Goal: Task Accomplishment & Management: Manage account settings

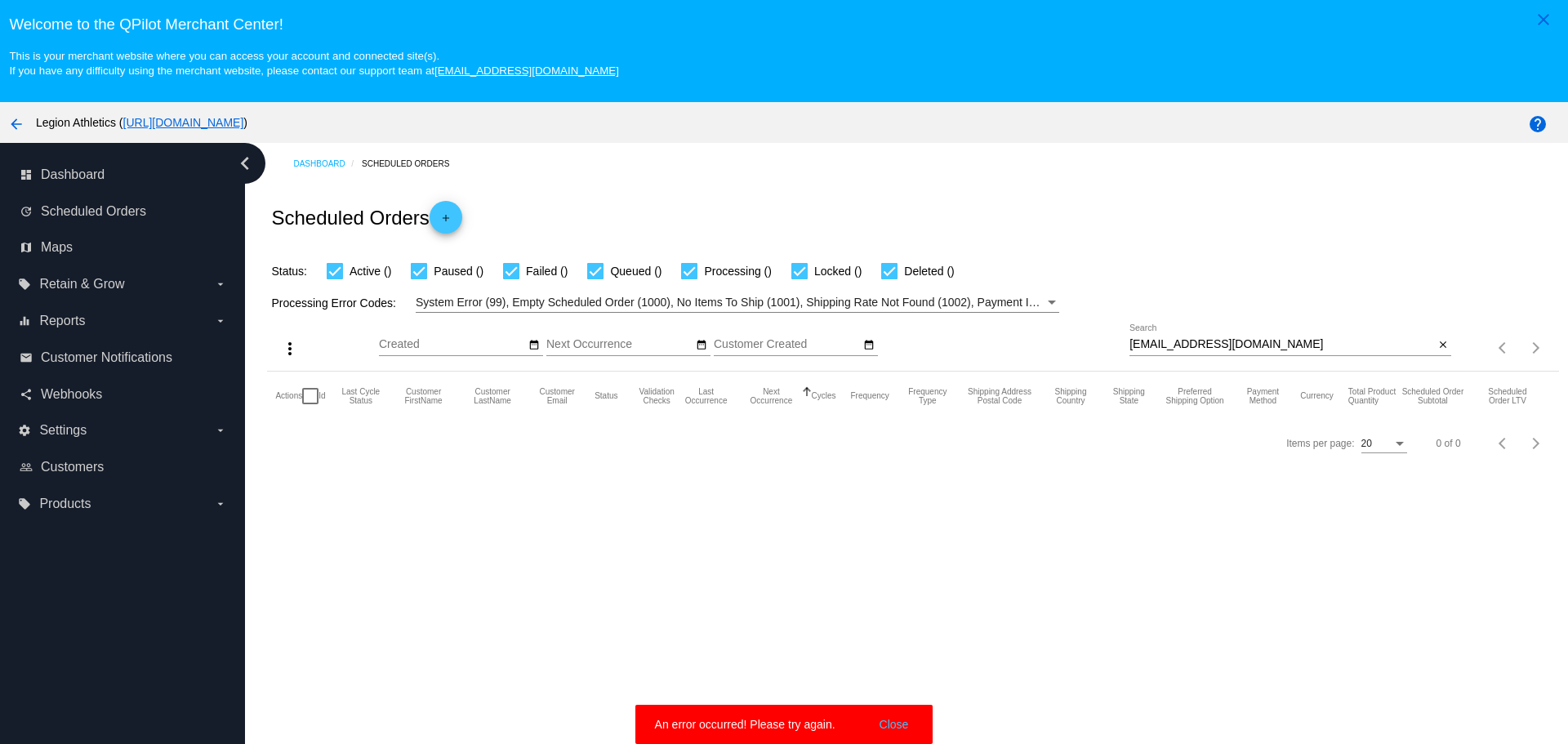
click at [893, 727] on button "Close" at bounding box center [894, 725] width 39 height 17
click at [1130, 341] on input "[EMAIL_ADDRESS][DOMAIN_NAME]" at bounding box center [1281, 344] width 304 height 13
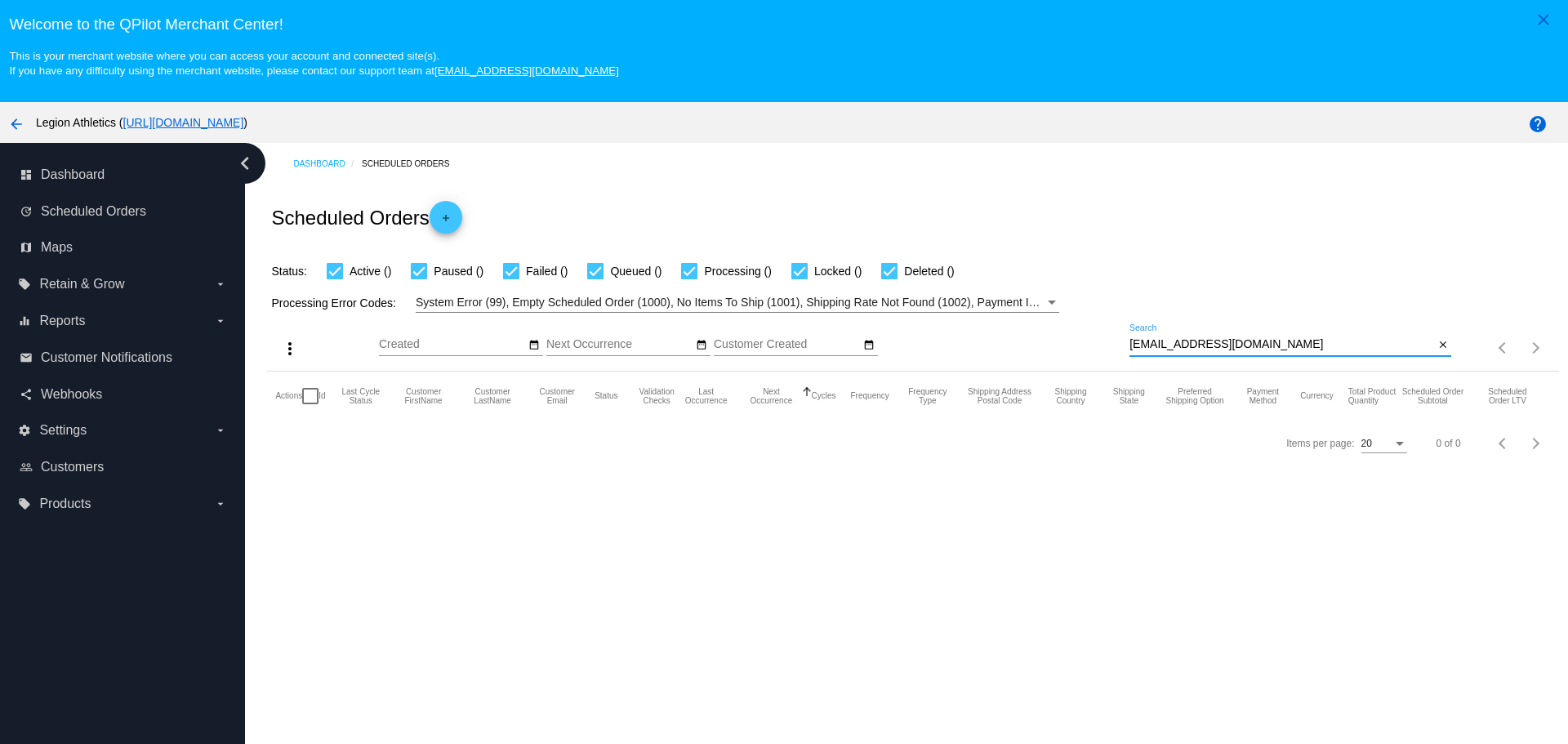
drag, startPoint x: 1122, startPoint y: 341, endPoint x: 1226, endPoint y: 345, distance: 104.1
click at [1226, 345] on input "[EMAIL_ADDRESS][DOMAIN_NAME]" at bounding box center [1281, 344] width 304 height 13
paste input "[PERSON_NAME]@ao"
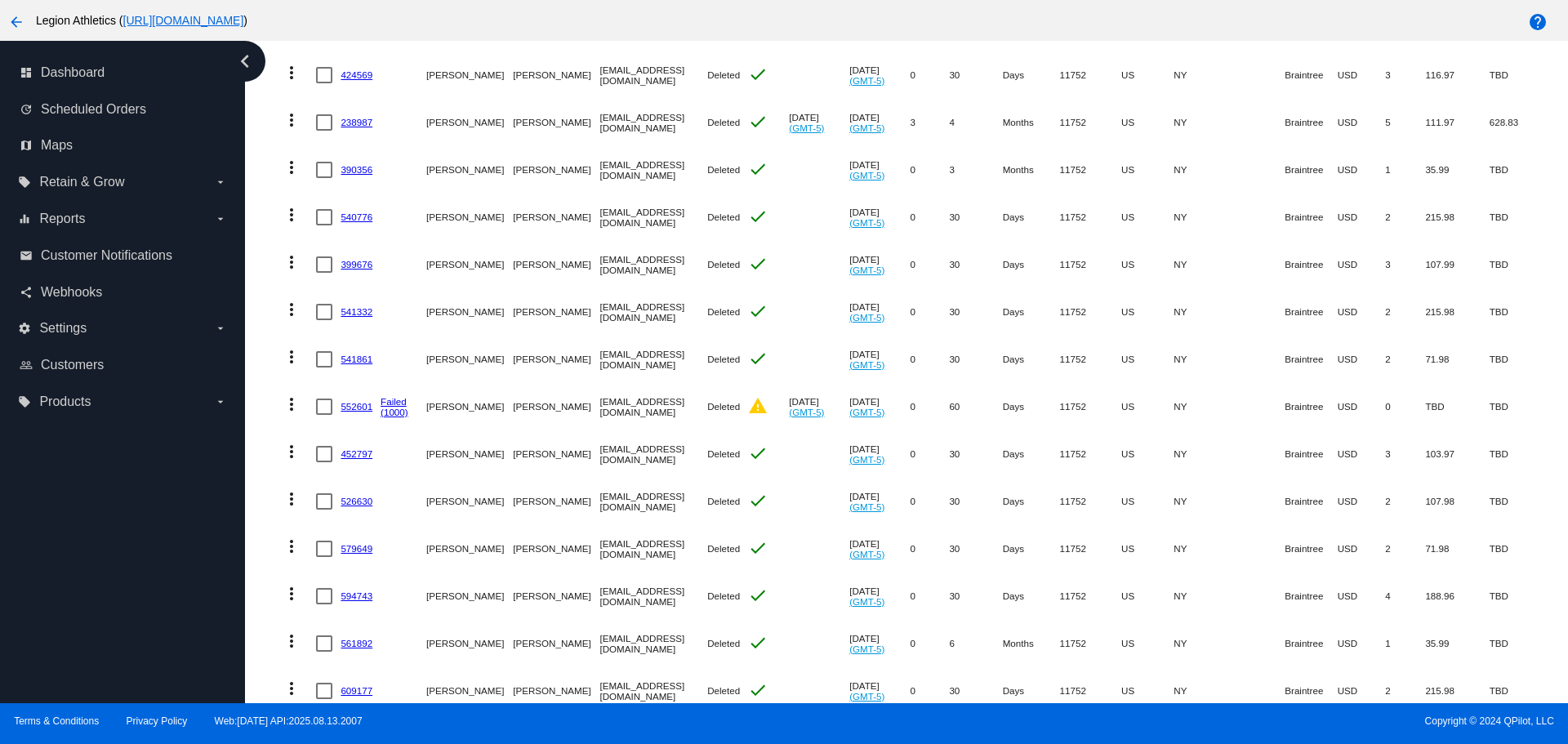
scroll to position [48, 0]
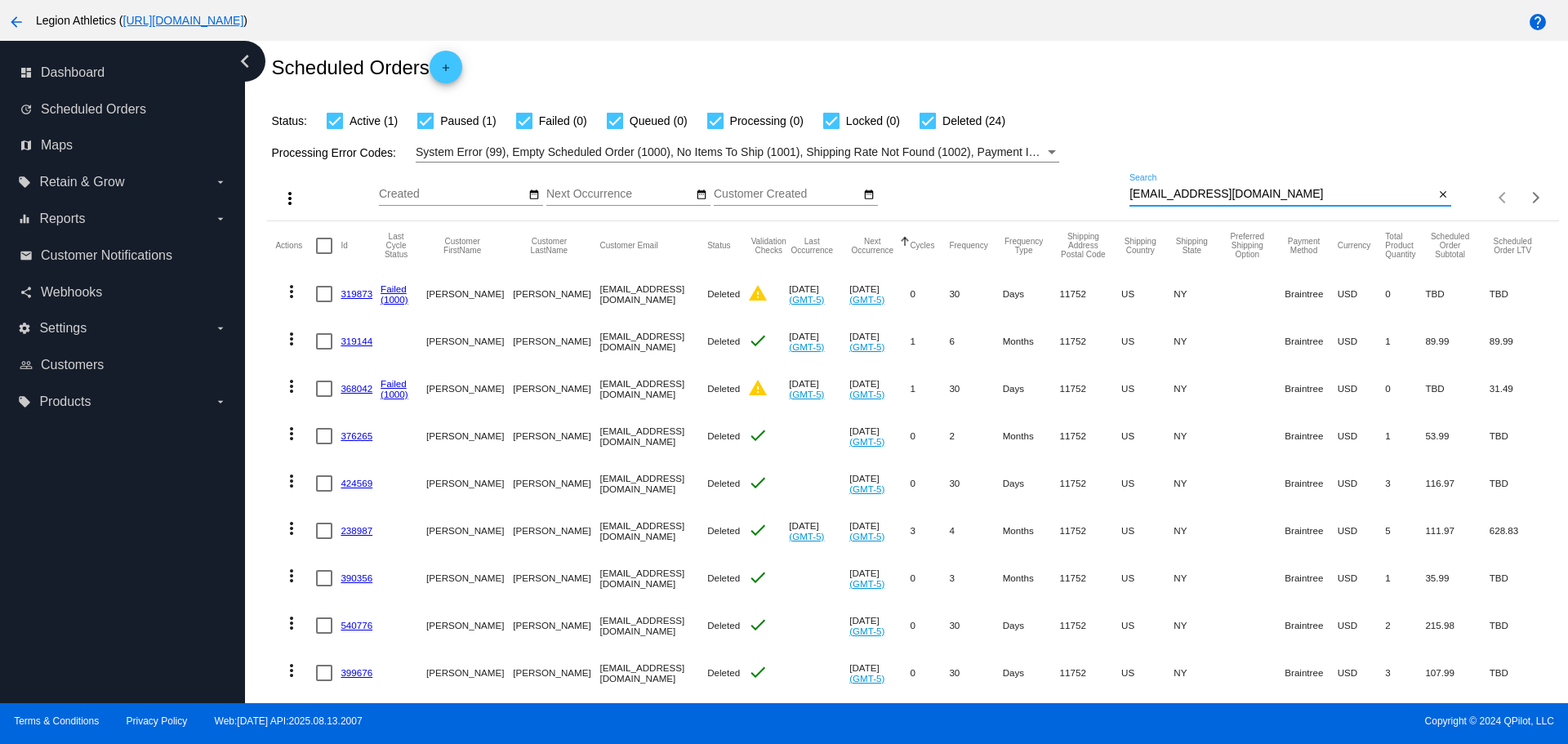
type input "[EMAIL_ADDRESS][DOMAIN_NAME]"
click at [930, 121] on div at bounding box center [928, 121] width 17 height 17
click at [928, 129] on input "Deleted (24)" at bounding box center [927, 129] width 1 height 1
checkbox input "false"
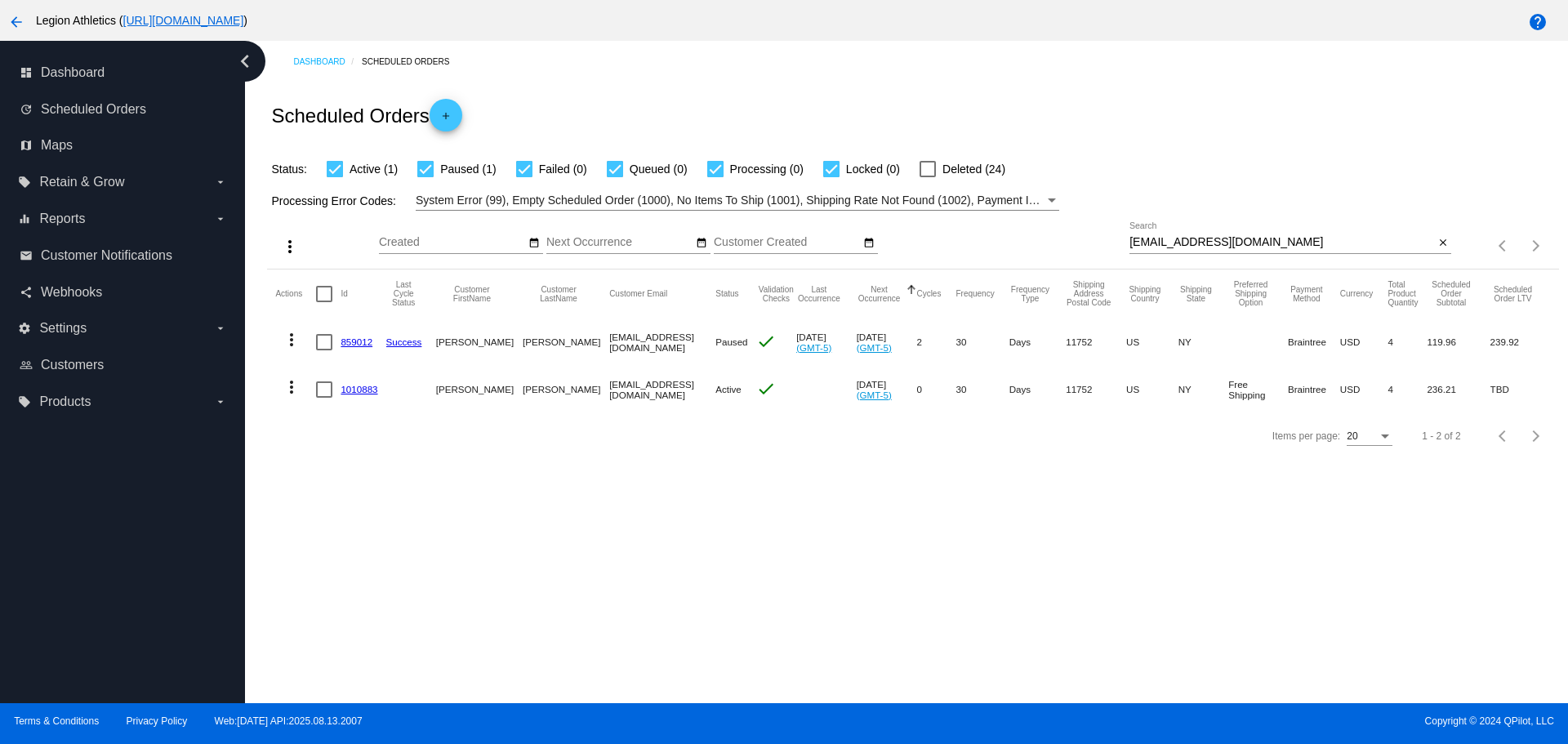
scroll to position [0, 0]
click at [373, 386] on link "1010883" at bounding box center [359, 389] width 37 height 10
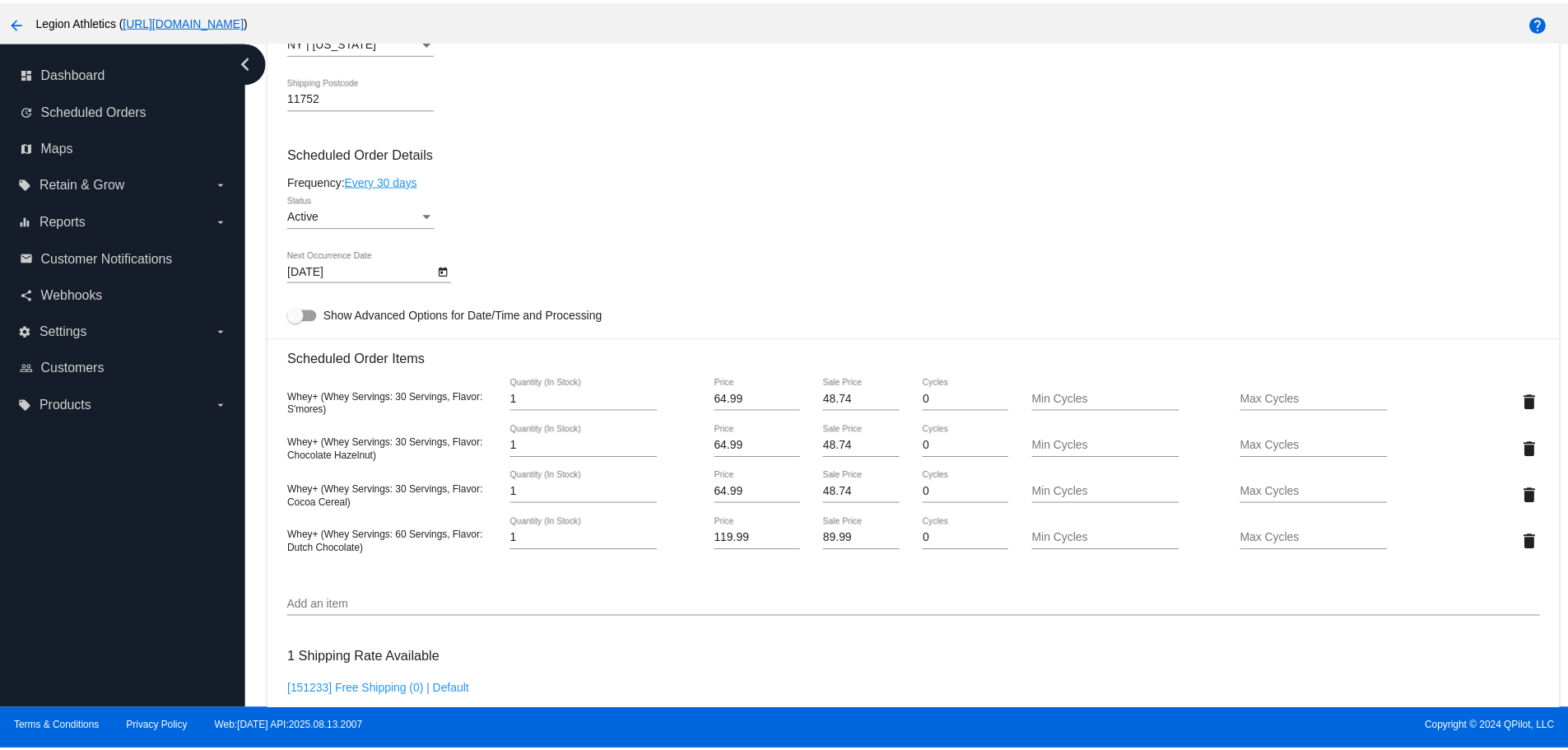
scroll to position [741, 0]
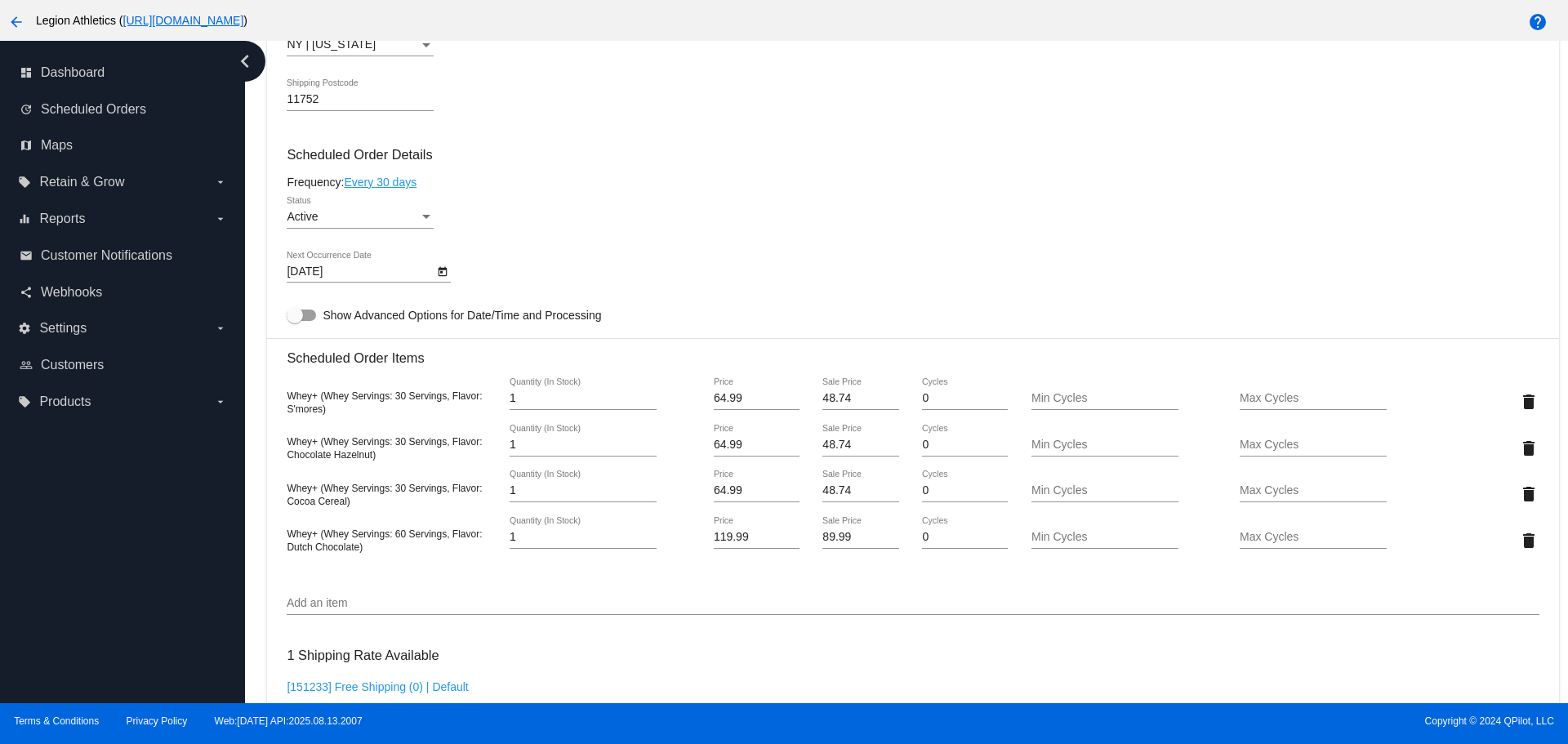
click at [387, 184] on link "Every 30 days" at bounding box center [380, 182] width 73 height 13
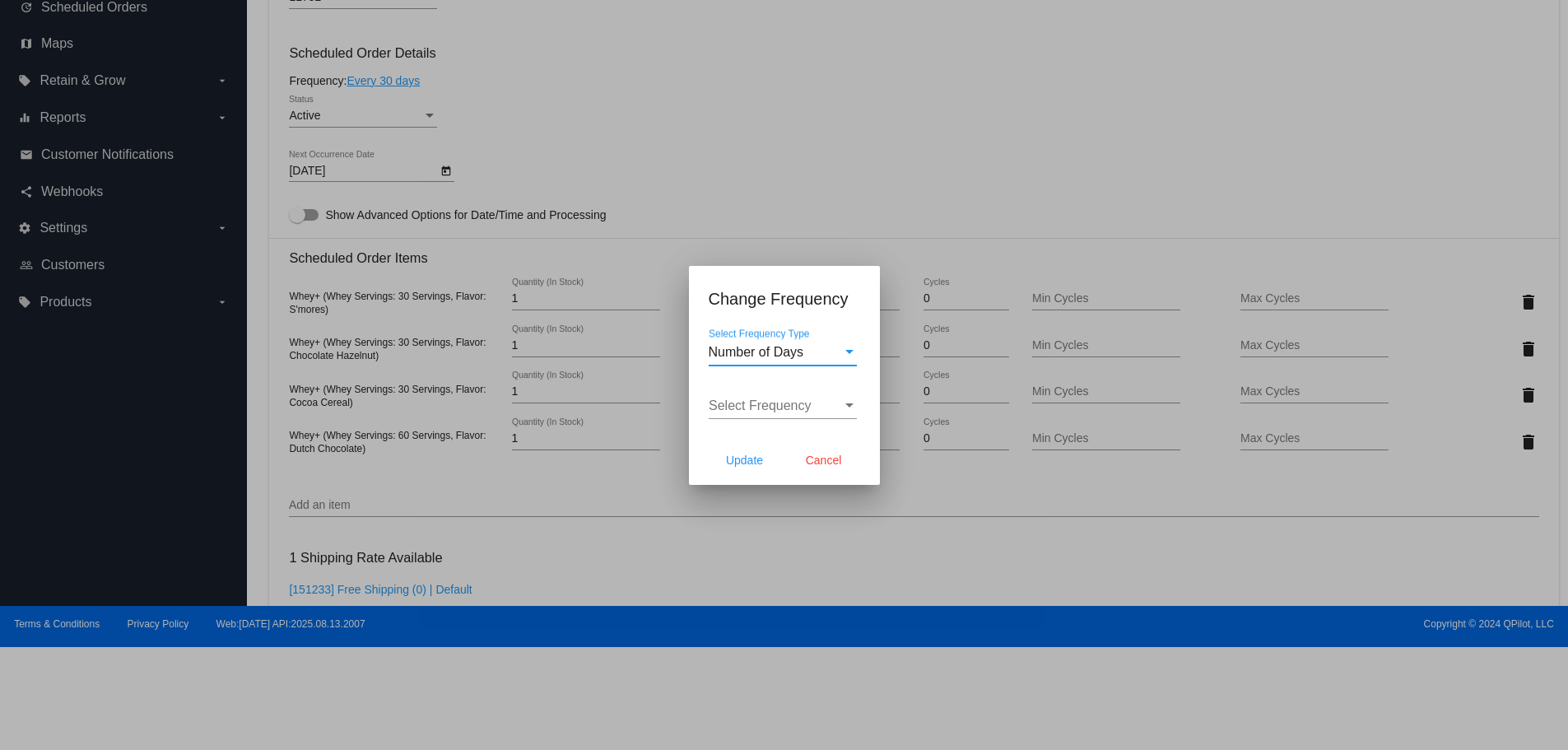
click at [771, 396] on div "Select Frequency Select Frequency" at bounding box center [783, 401] width 148 height 37
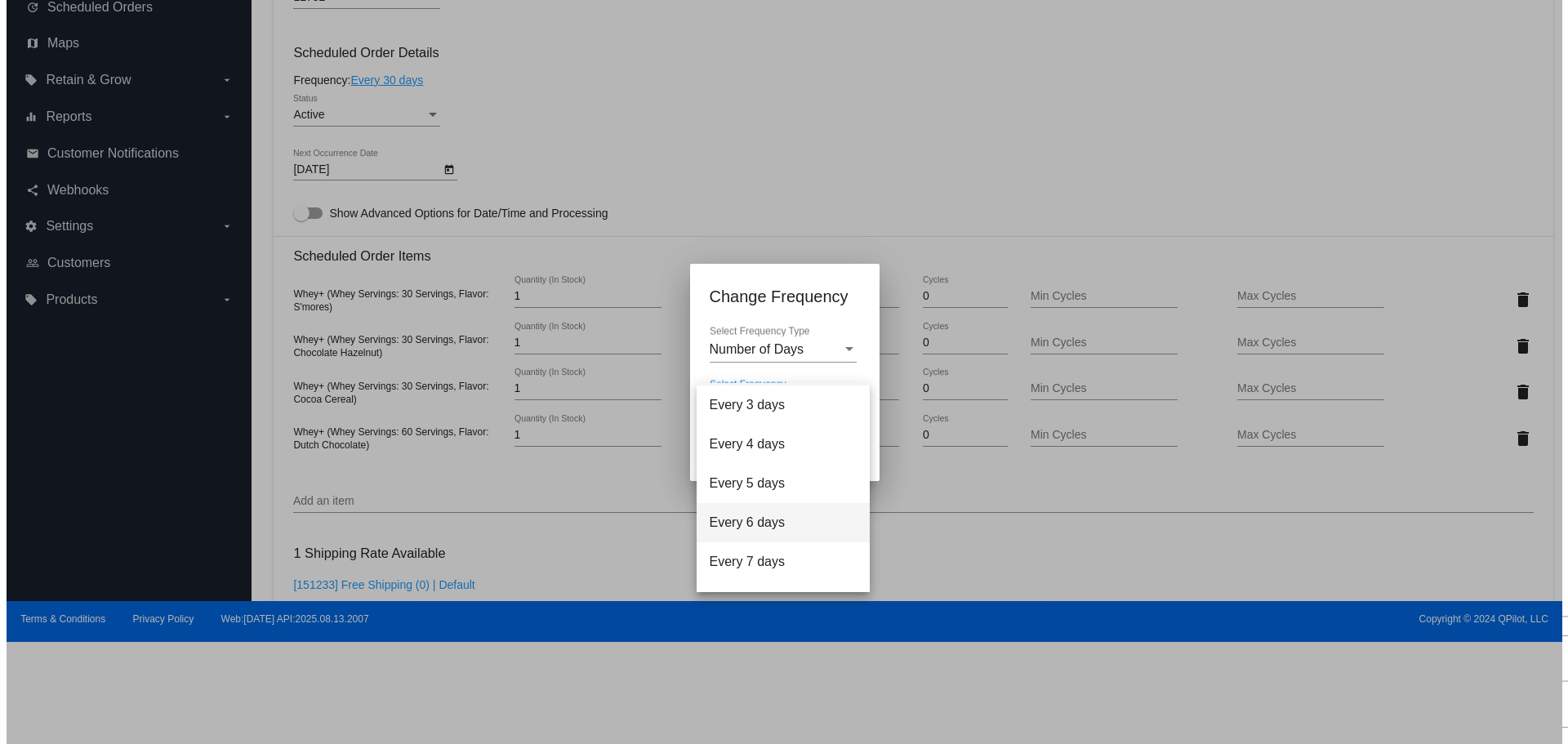
scroll to position [66, 0]
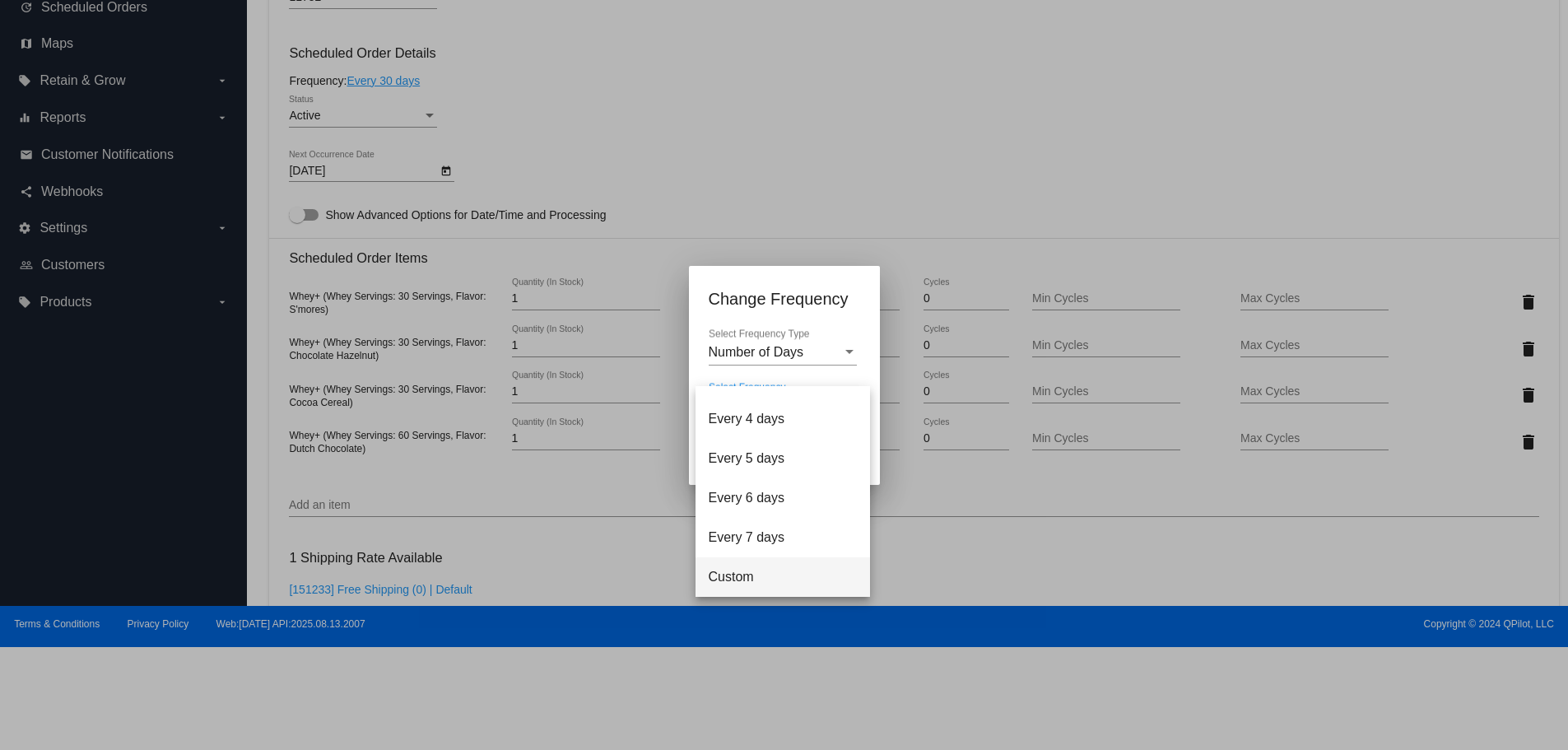
click at [751, 572] on span "Custom" at bounding box center [783, 577] width 148 height 39
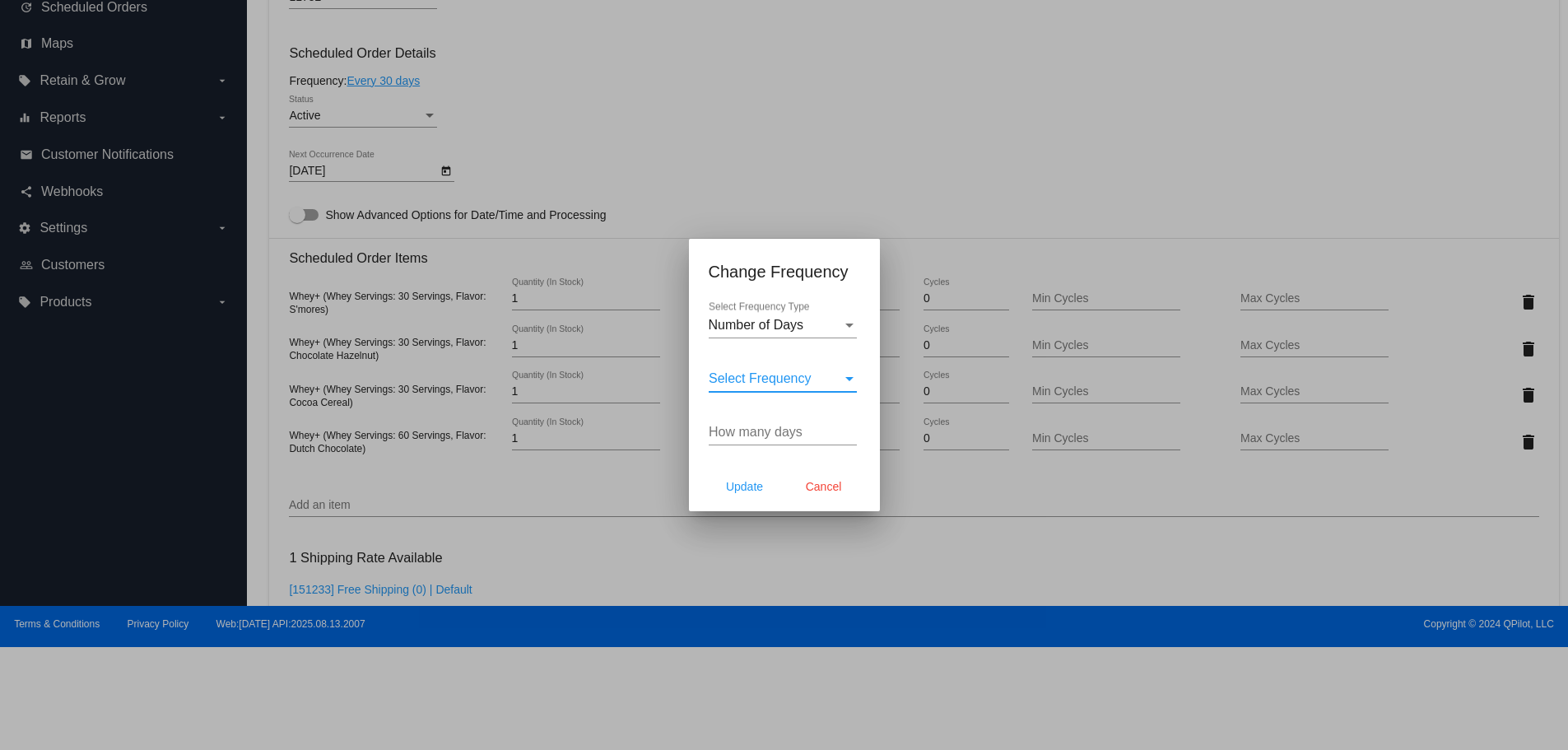
click at [769, 434] on input "How many days" at bounding box center [783, 432] width 148 height 15
type input "60"
click at [746, 483] on span "Update" at bounding box center [744, 487] width 37 height 13
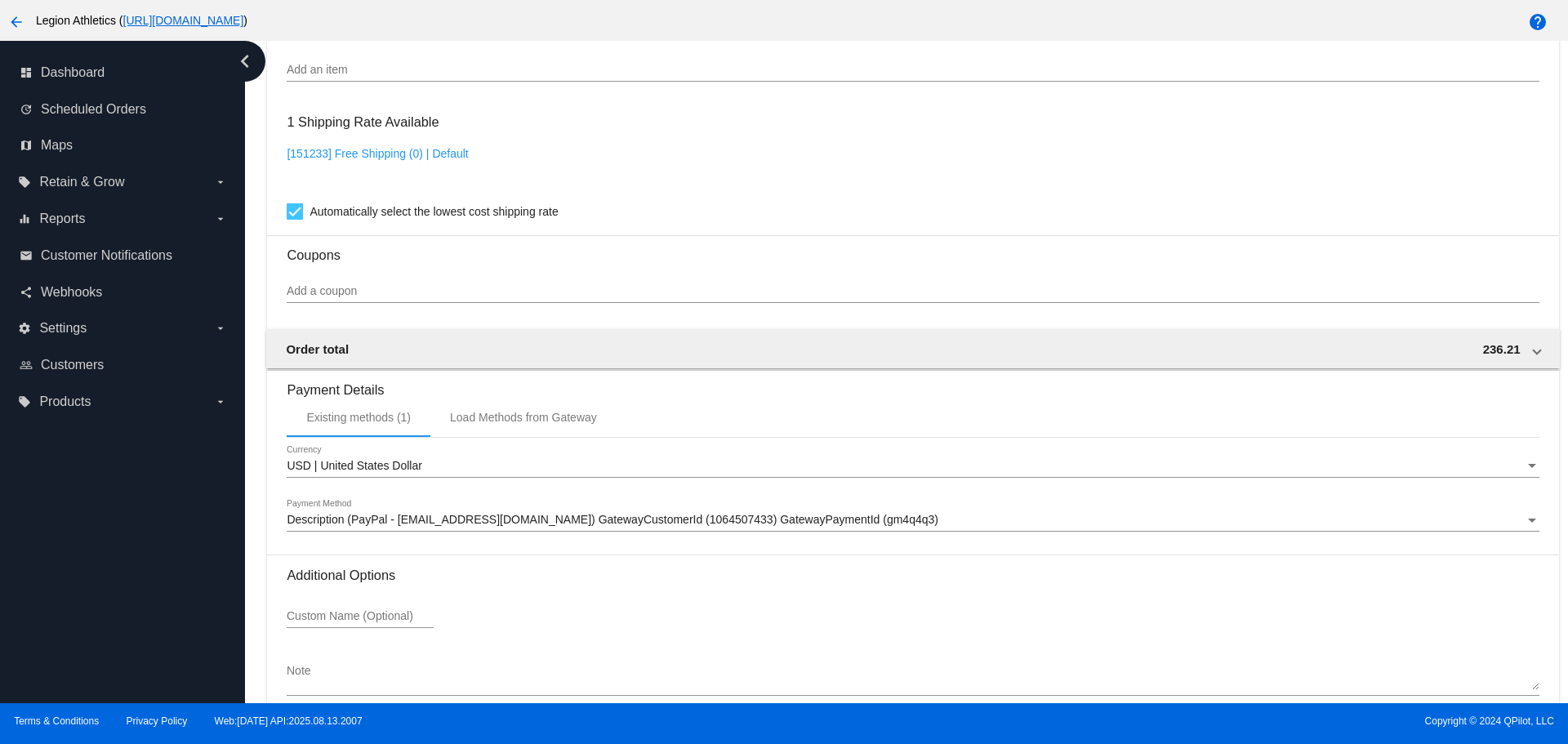
scroll to position [1350, 0]
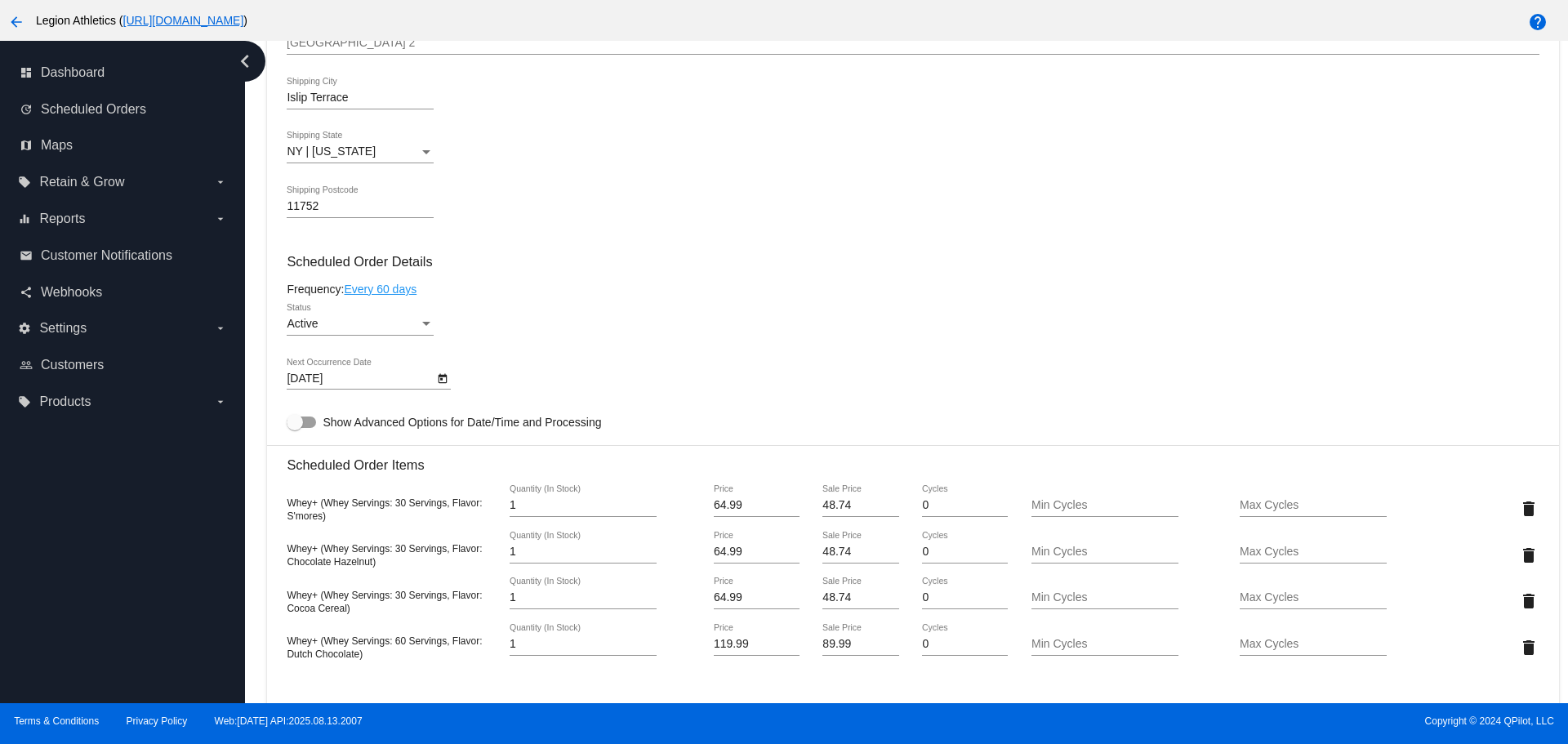
scroll to position [615, 0]
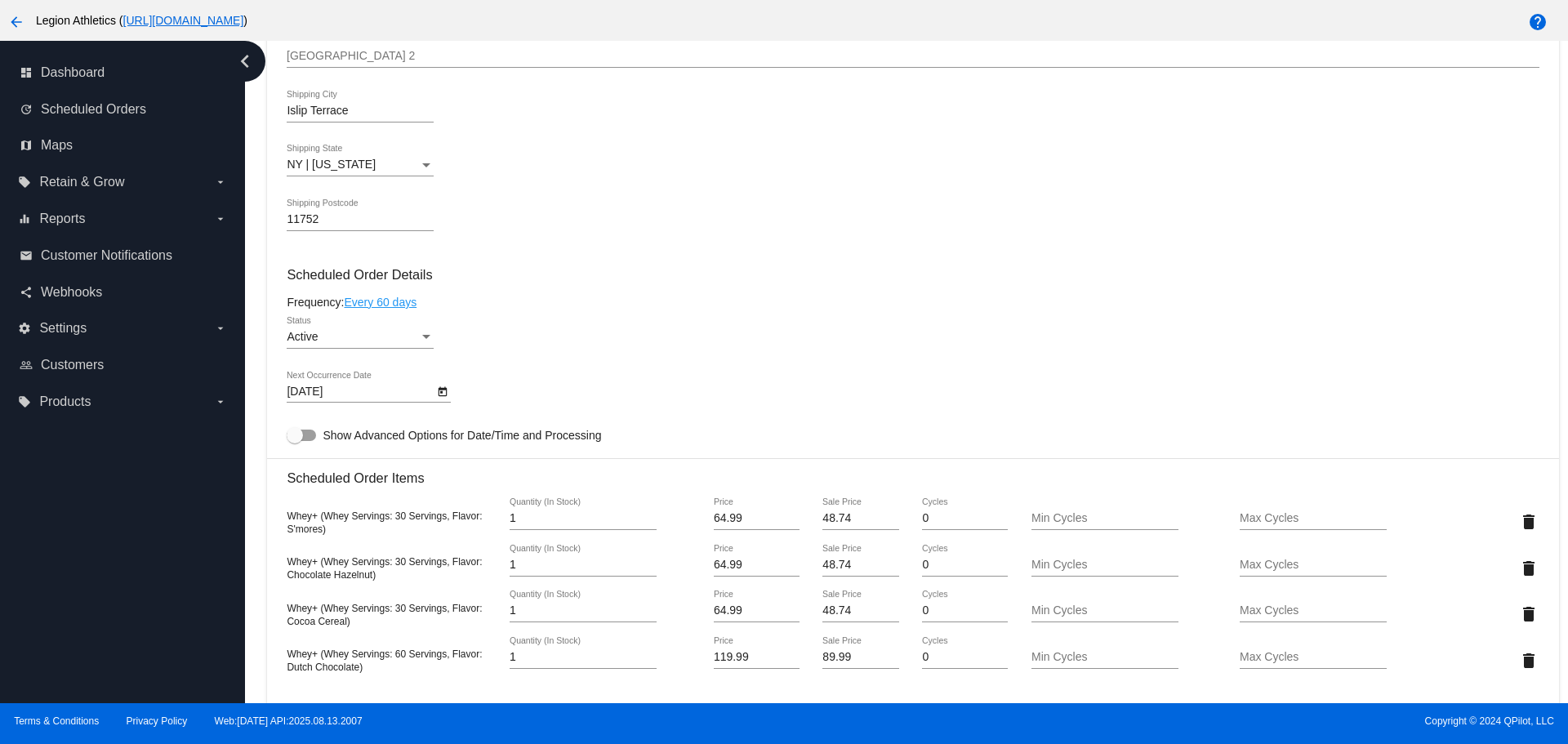
click at [407, 304] on link "Every 60 days" at bounding box center [380, 303] width 73 height 13
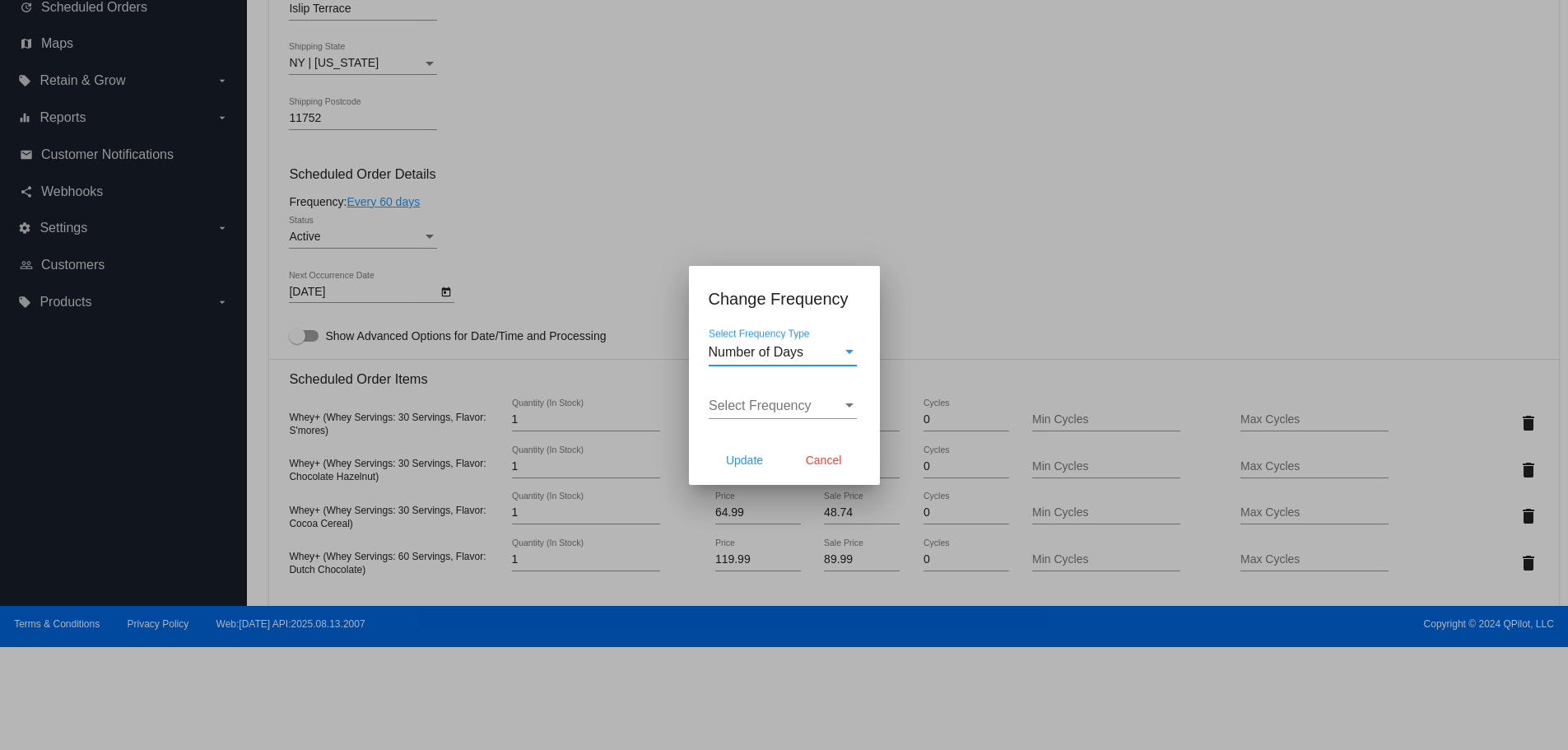
click at [733, 336] on div "Number of Days Select Frequency Type" at bounding box center [783, 347] width 148 height 37
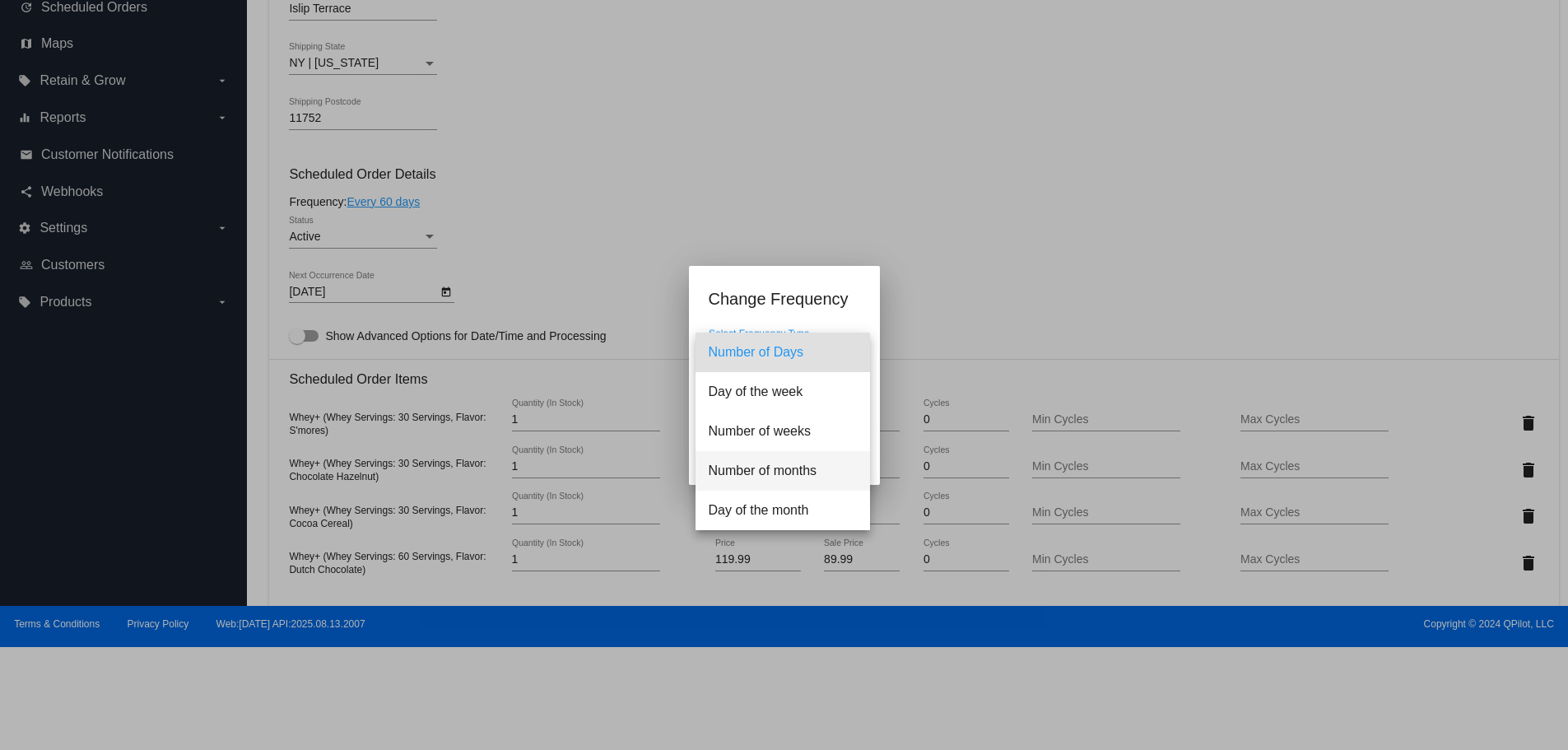
click at [759, 474] on span "Number of months" at bounding box center [783, 471] width 148 height 39
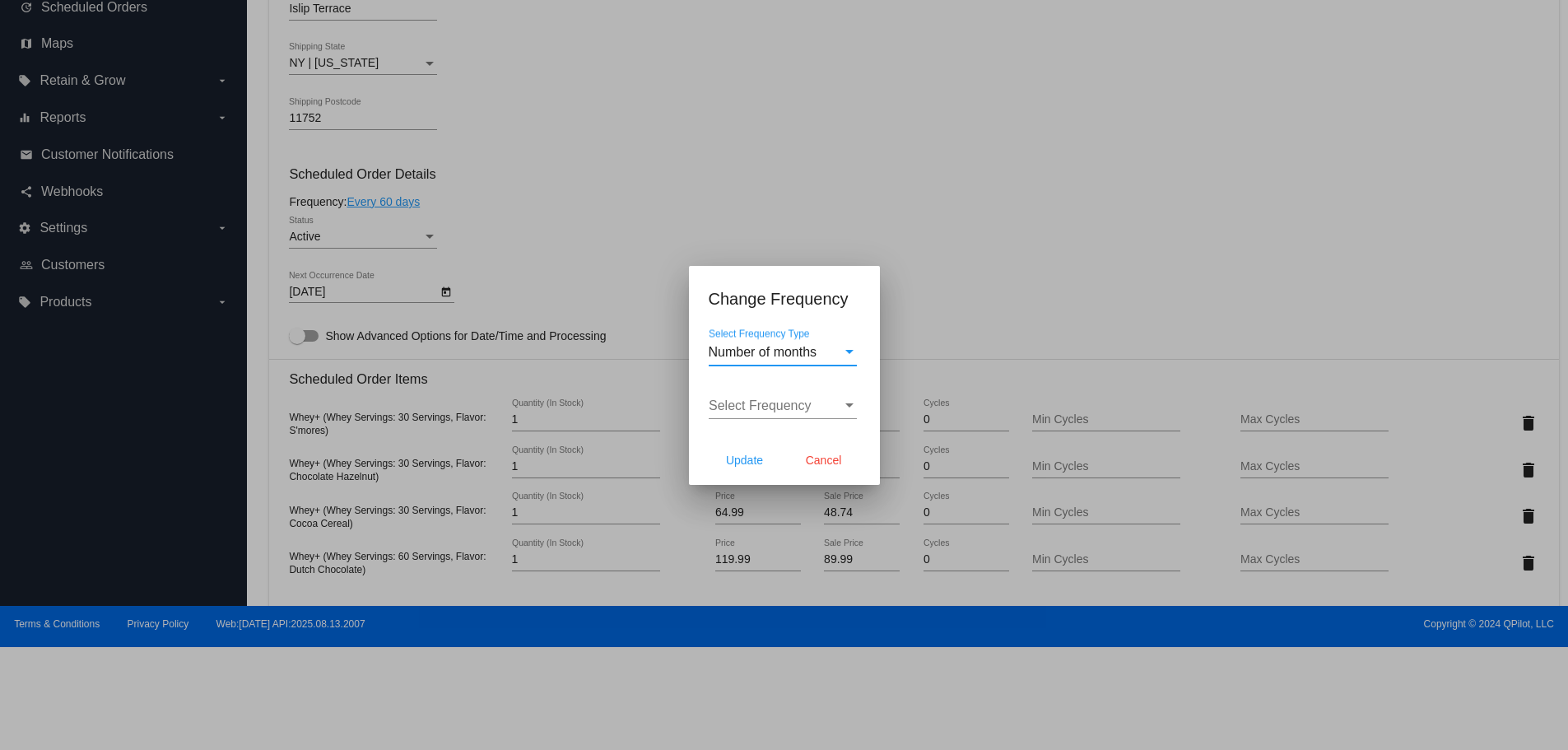
click at [760, 396] on div "Select Frequency Select Frequency" at bounding box center [783, 401] width 148 height 37
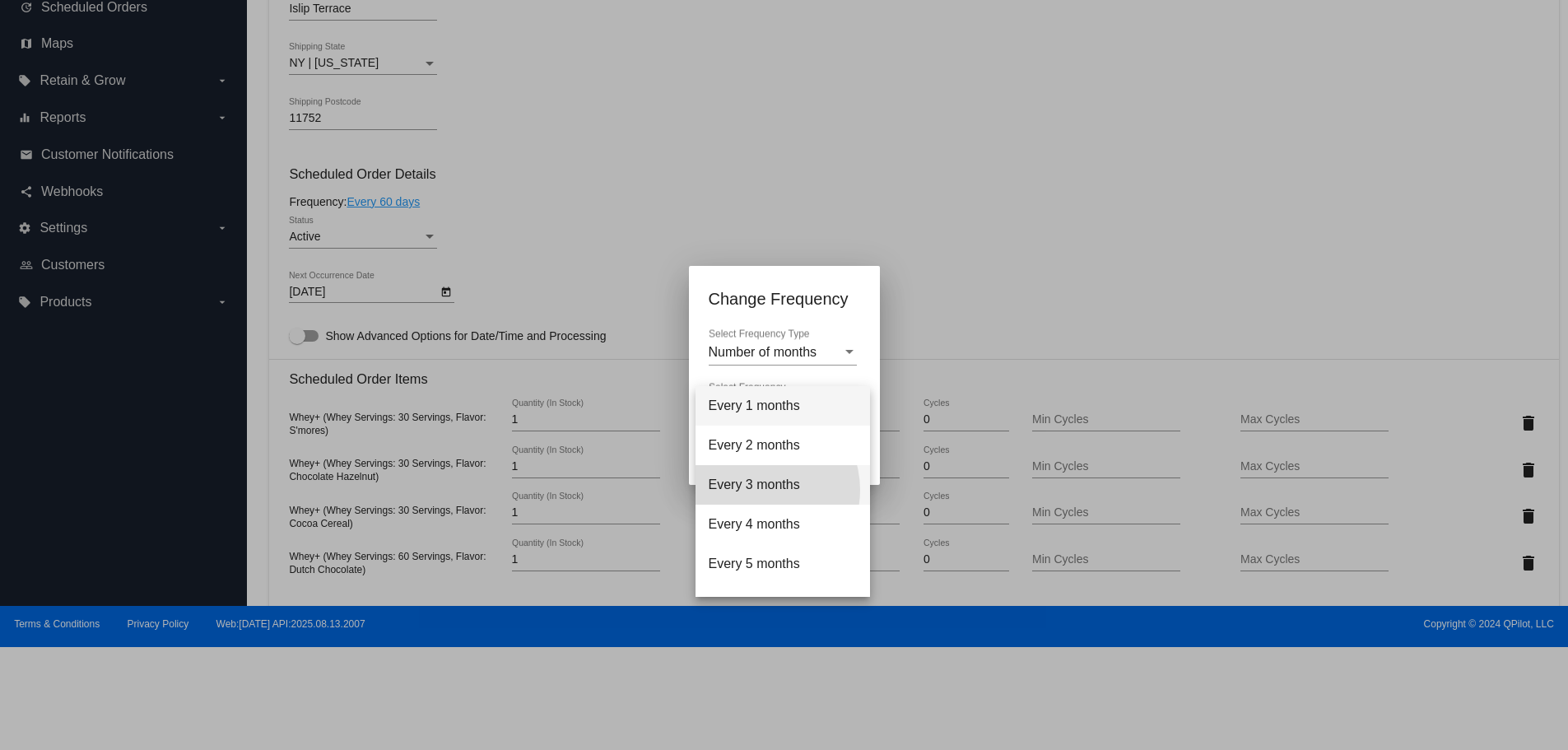
click at [761, 490] on span "Every 3 months" at bounding box center [783, 485] width 148 height 39
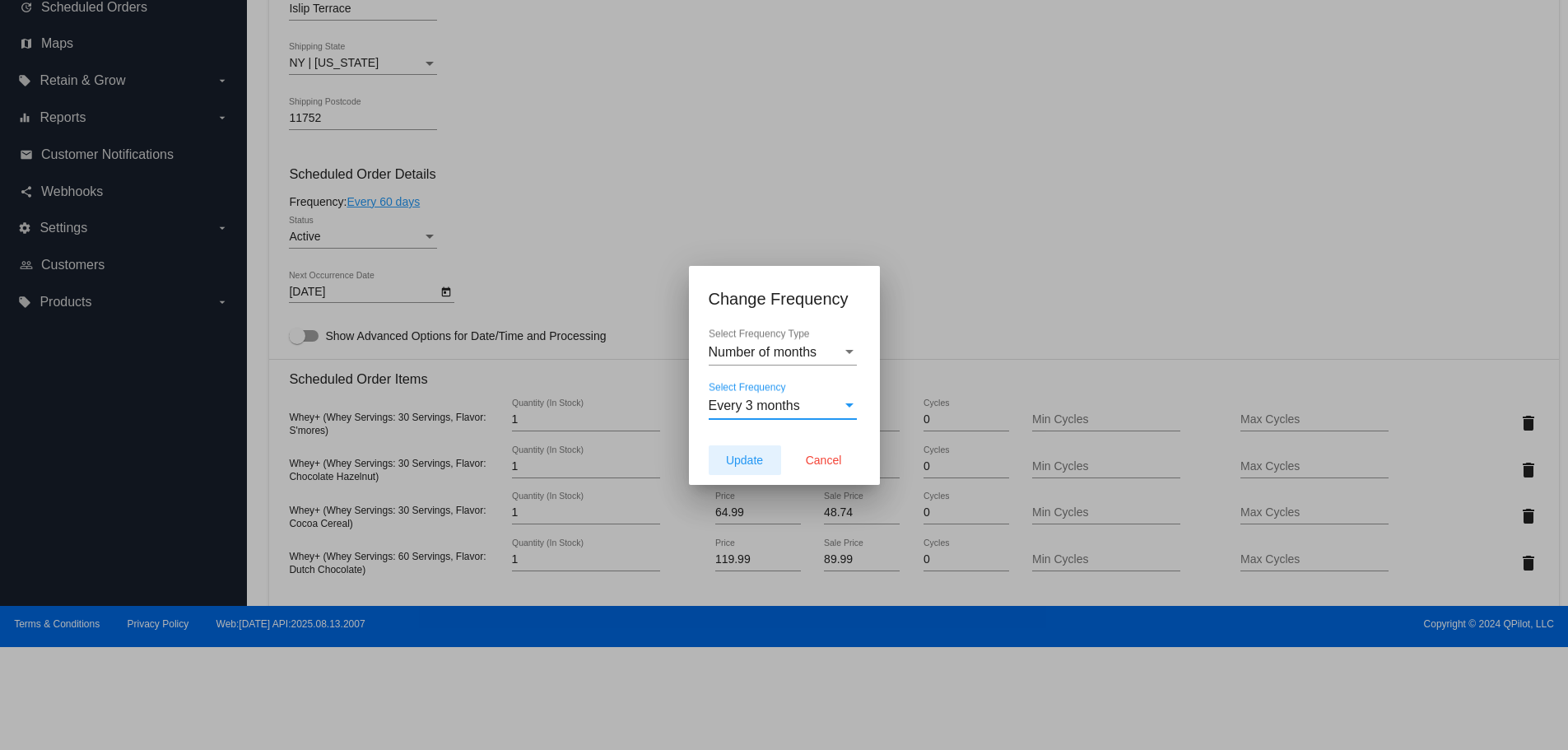
click at [731, 463] on span "Update" at bounding box center [744, 460] width 37 height 13
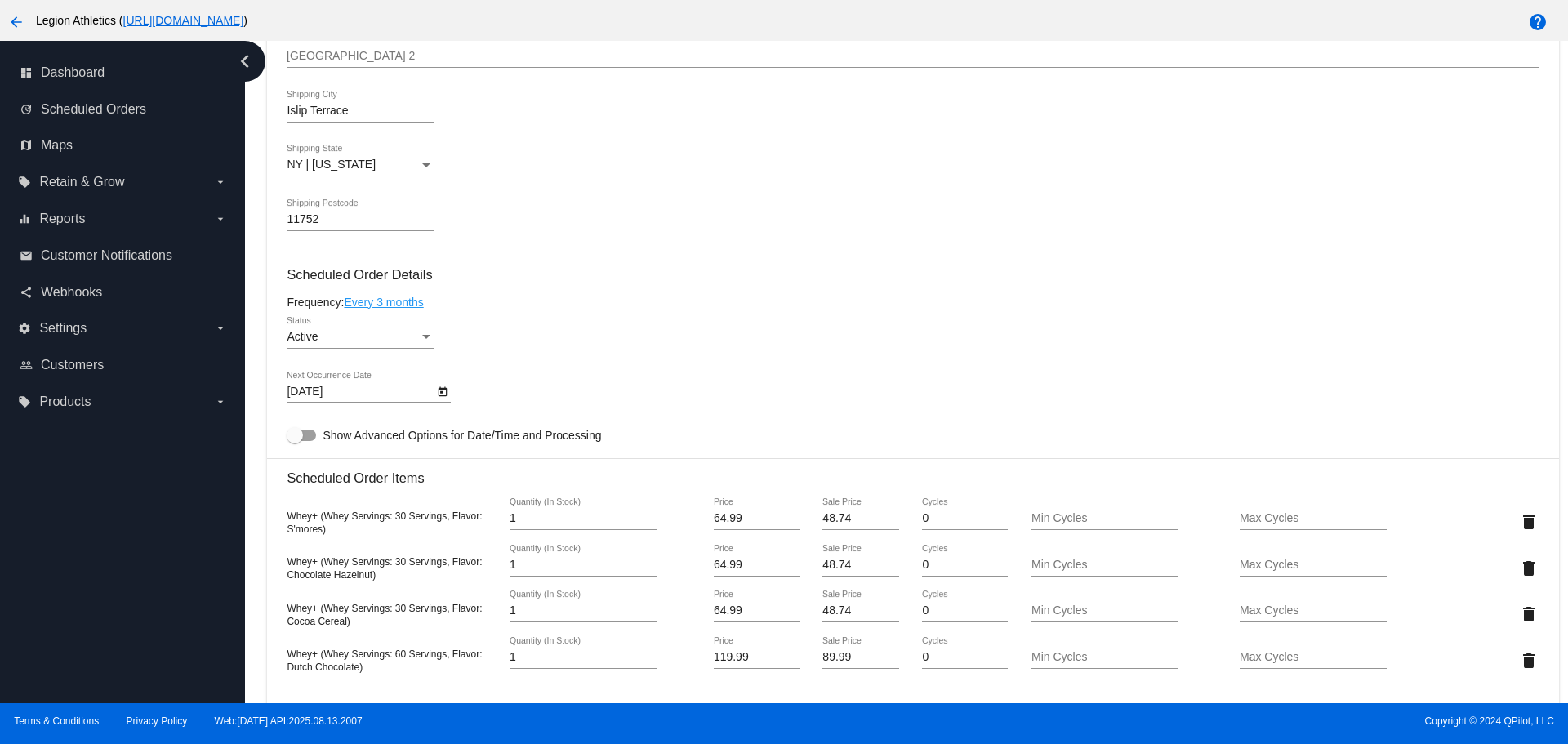
type input "[DATE]"
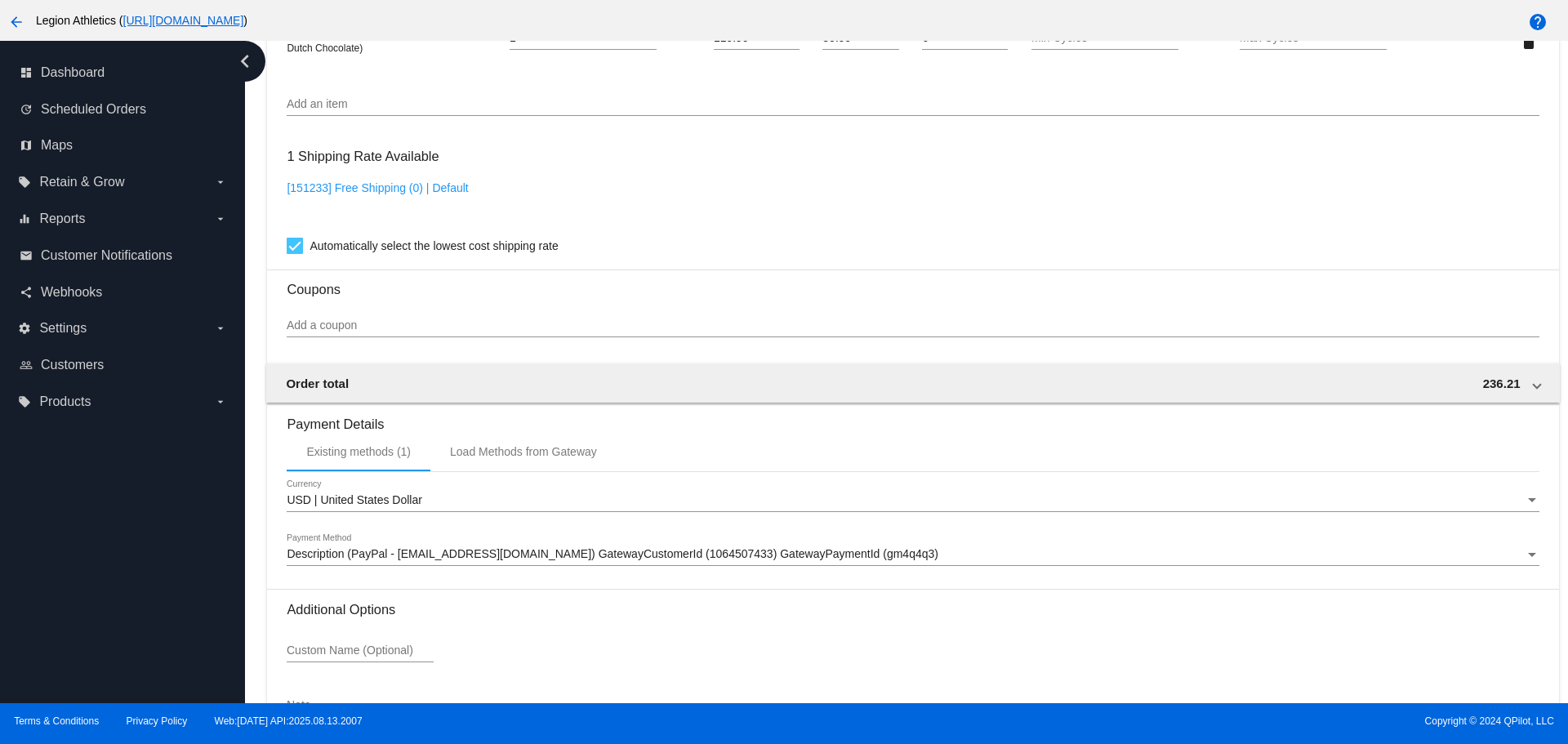
scroll to position [1350, 0]
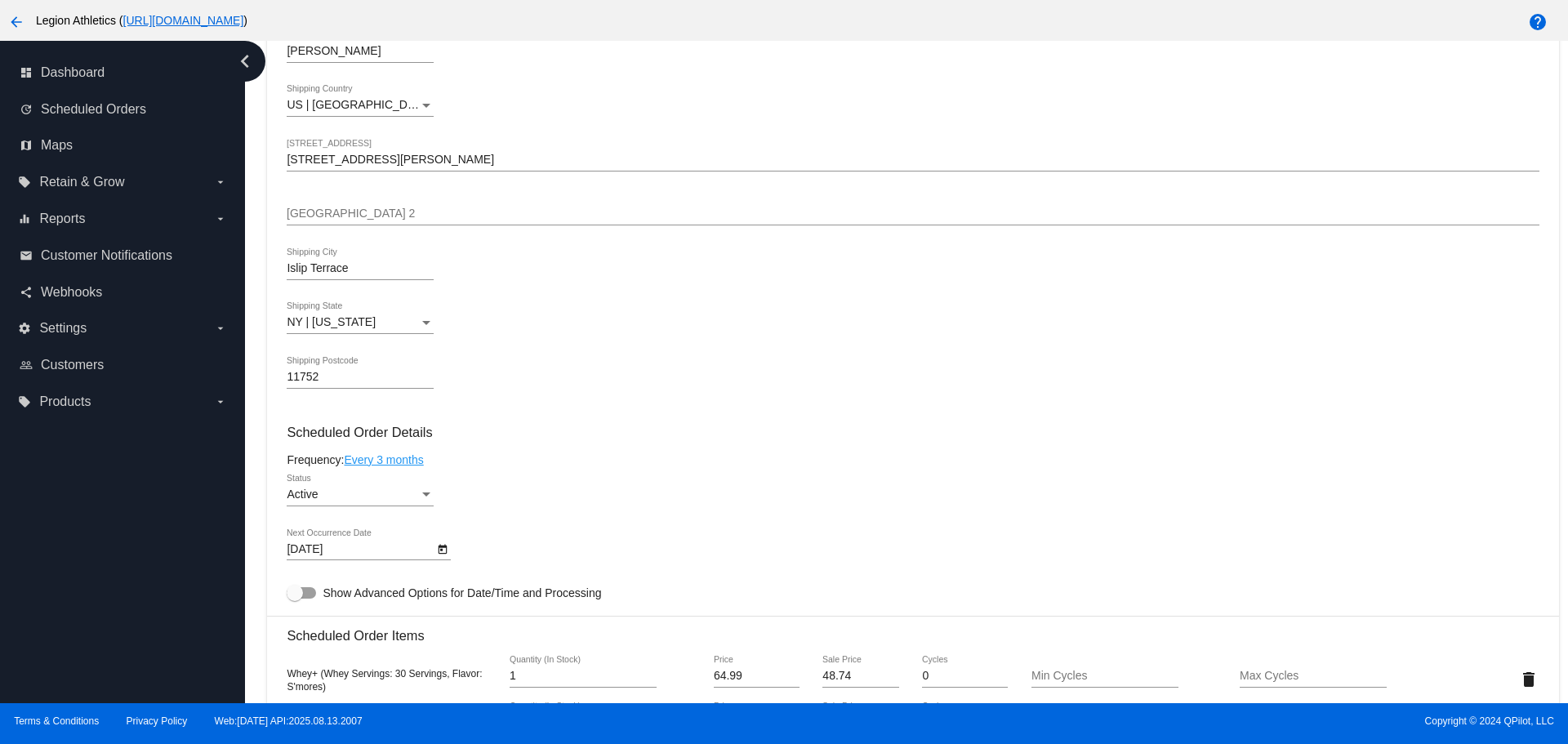
scroll to position [452, 0]
